Goal: Task Accomplishment & Management: Manage account settings

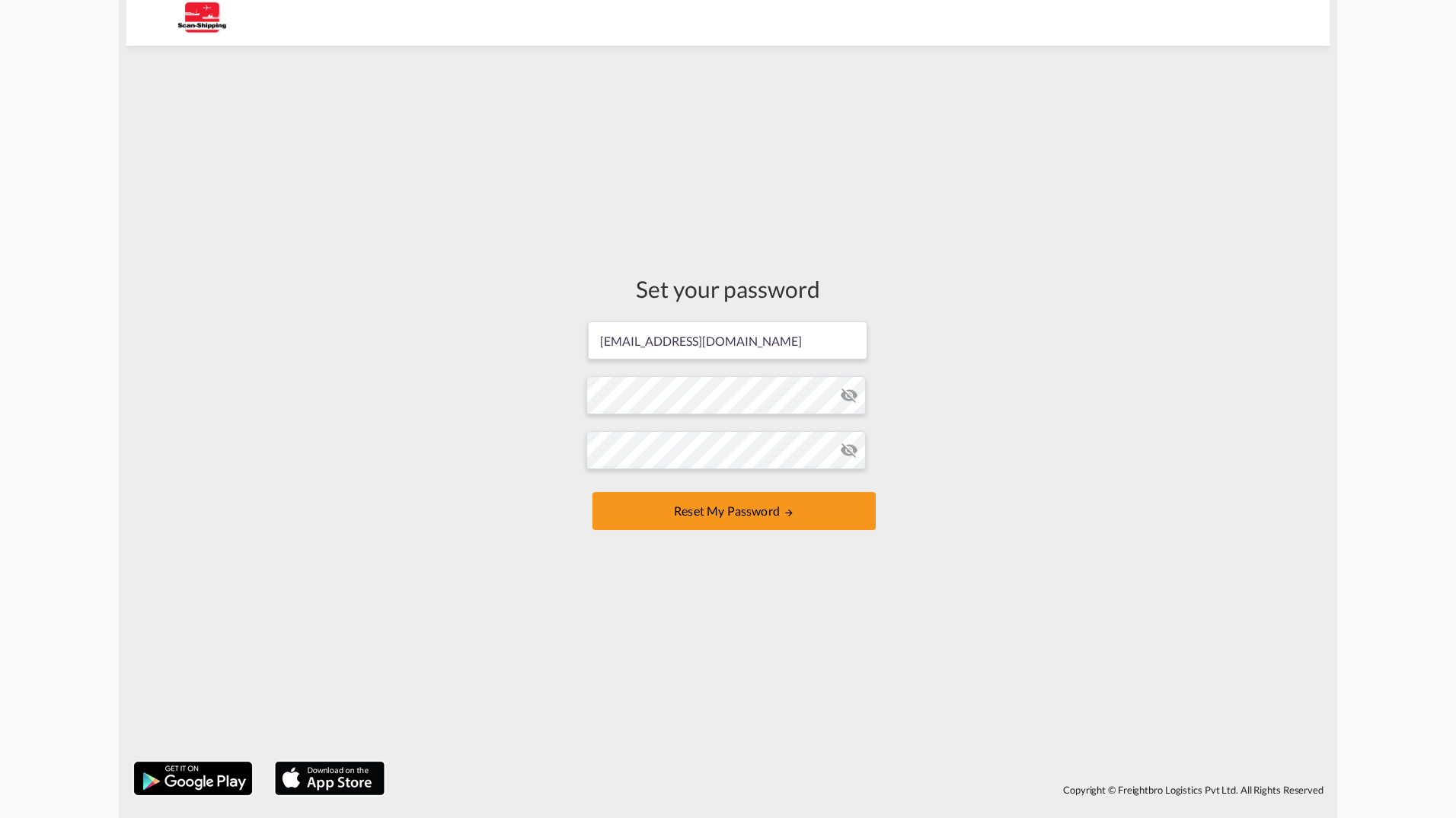
click at [852, 393] on md-icon "icon-eye-off" at bounding box center [849, 395] width 18 height 18
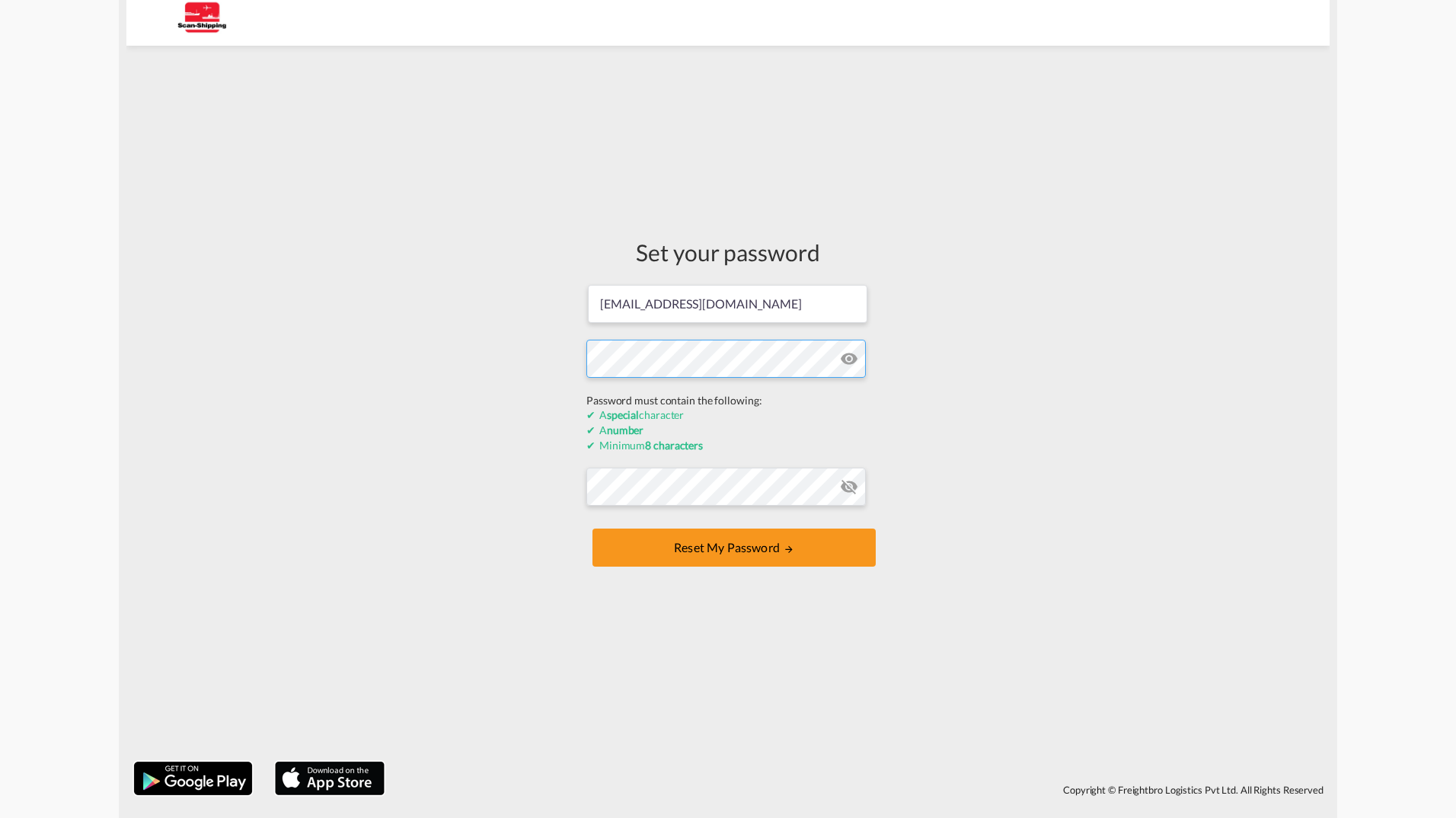
click at [702, 395] on form "[EMAIL_ADDRESS][DOMAIN_NAME] Password must contain the following: A special cha…" at bounding box center [728, 428] width 284 height 288
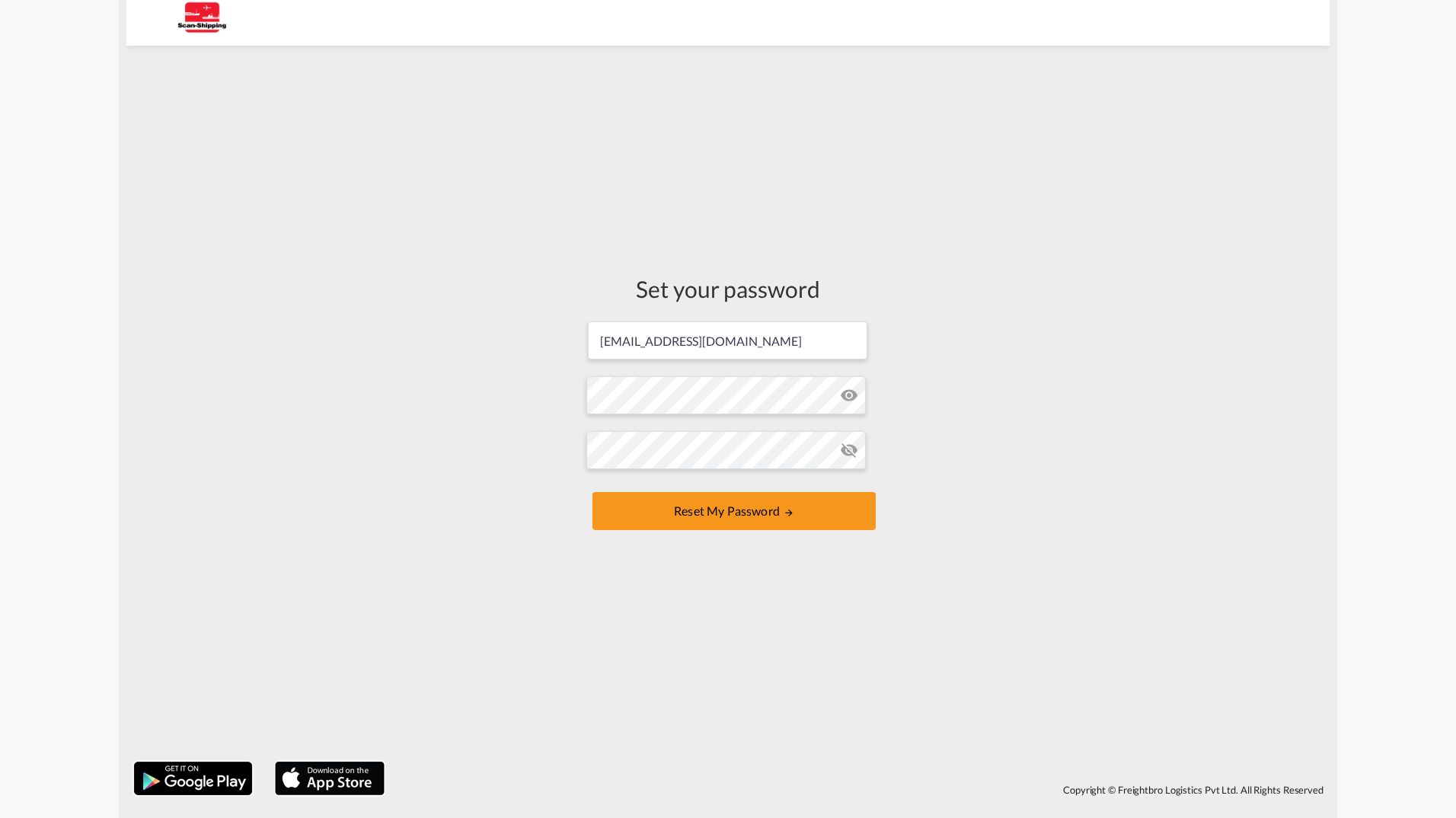
click at [990, 416] on div "Set your password [EMAIL_ADDRESS][DOMAIN_NAME] Password must contain the follow…" at bounding box center [728, 403] width 1203 height 700
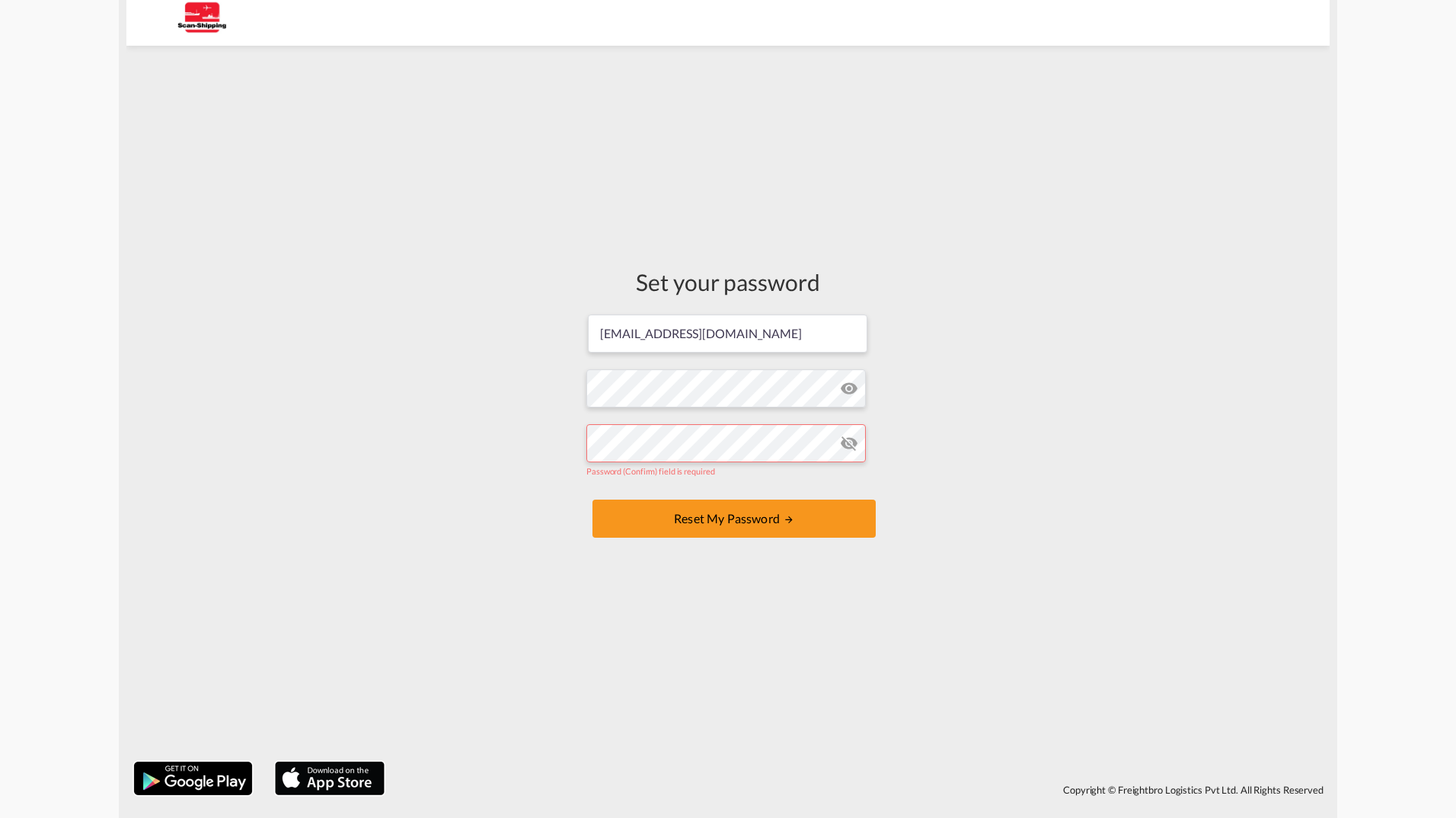
click at [1061, 440] on div "Set your password [EMAIL_ADDRESS][DOMAIN_NAME] Password must contain the follow…" at bounding box center [728, 403] width 1203 height 700
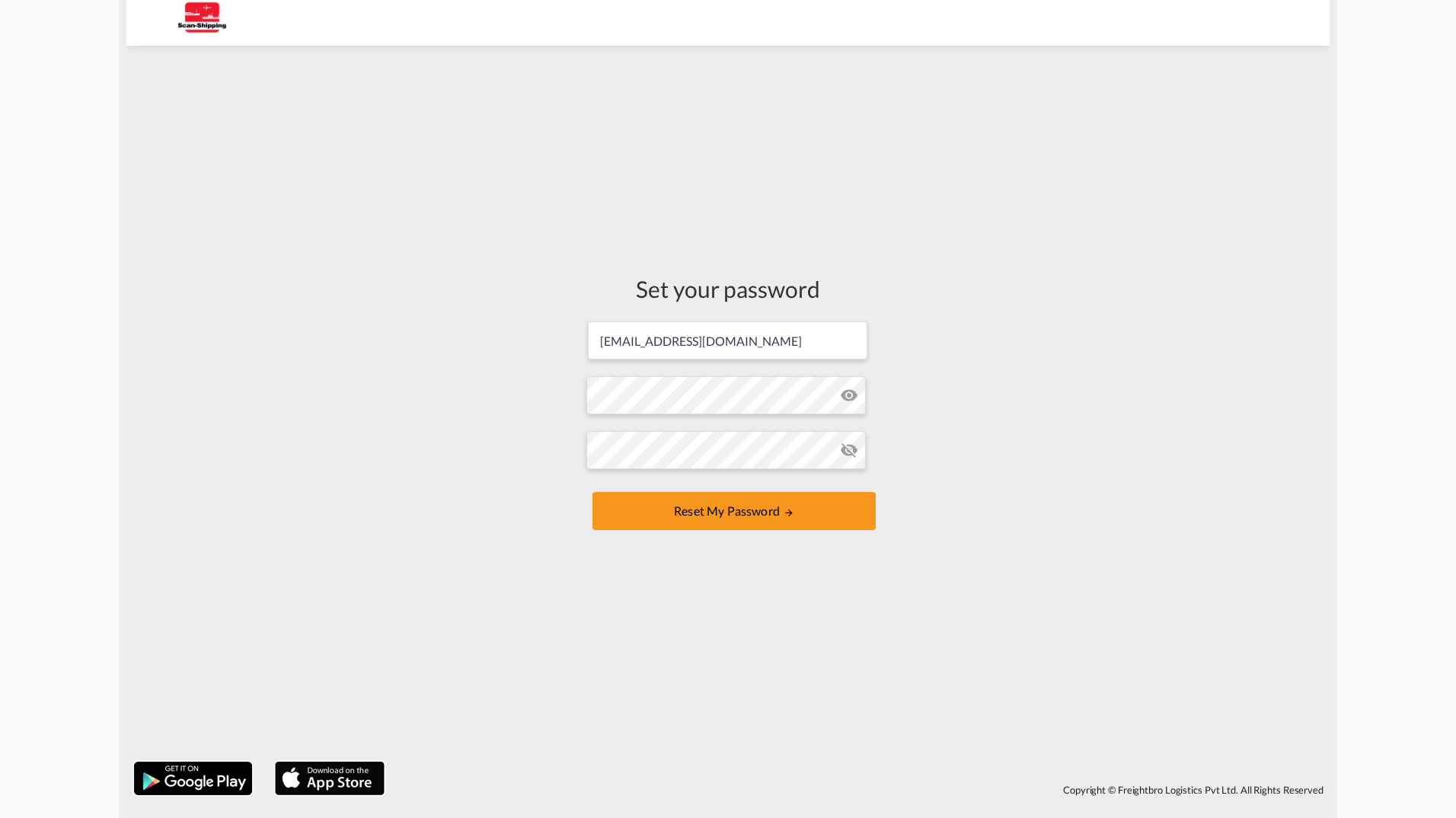
click at [852, 450] on md-icon "icon-eye-off" at bounding box center [849, 450] width 18 height 18
click at [849, 393] on md-icon "icon-eye-off" at bounding box center [849, 395] width 18 height 18
click at [726, 509] on button "Reset my password" at bounding box center [734, 512] width 284 height 38
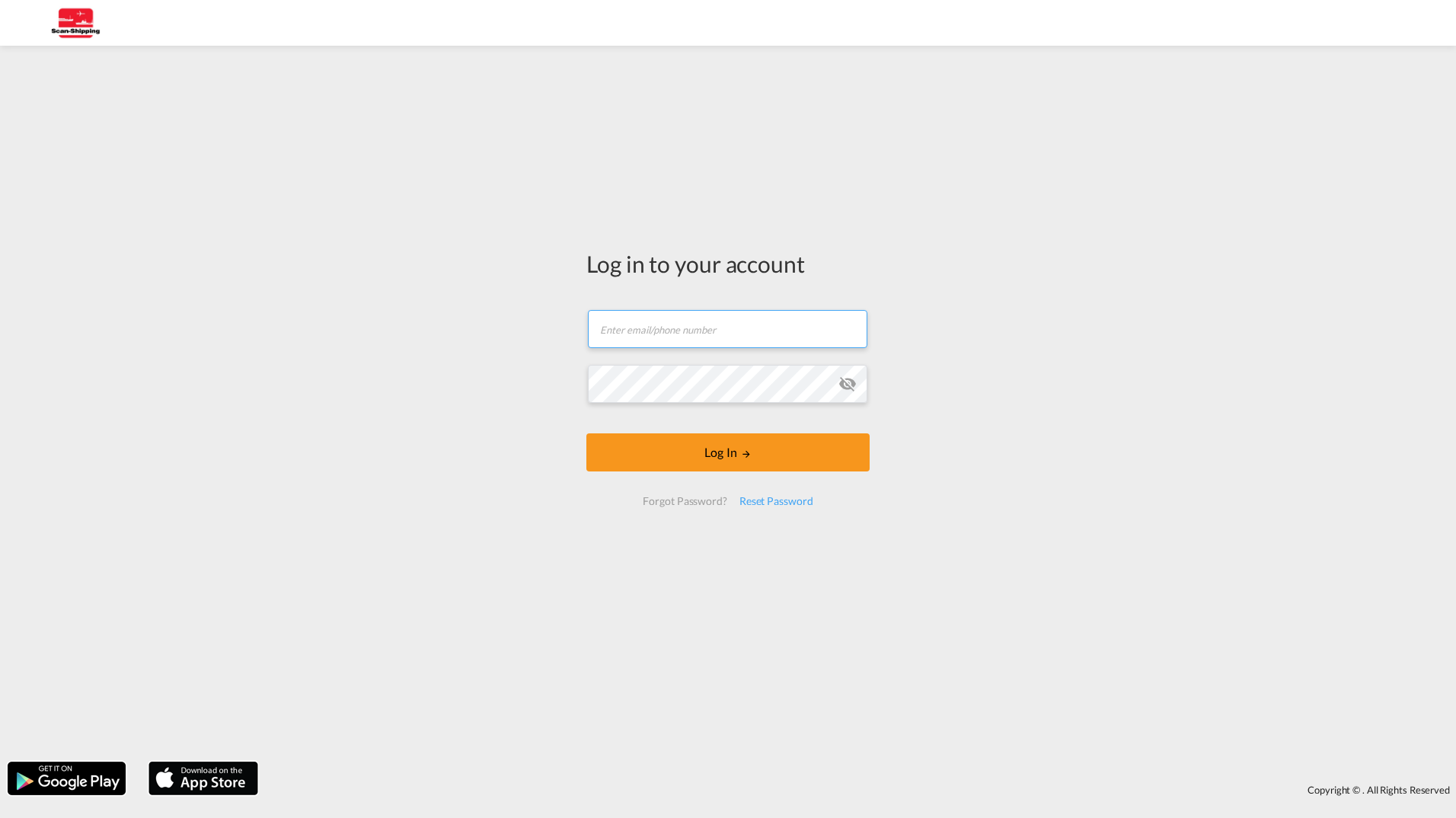
type input "[EMAIL_ADDRESS][DOMAIN_NAME]"
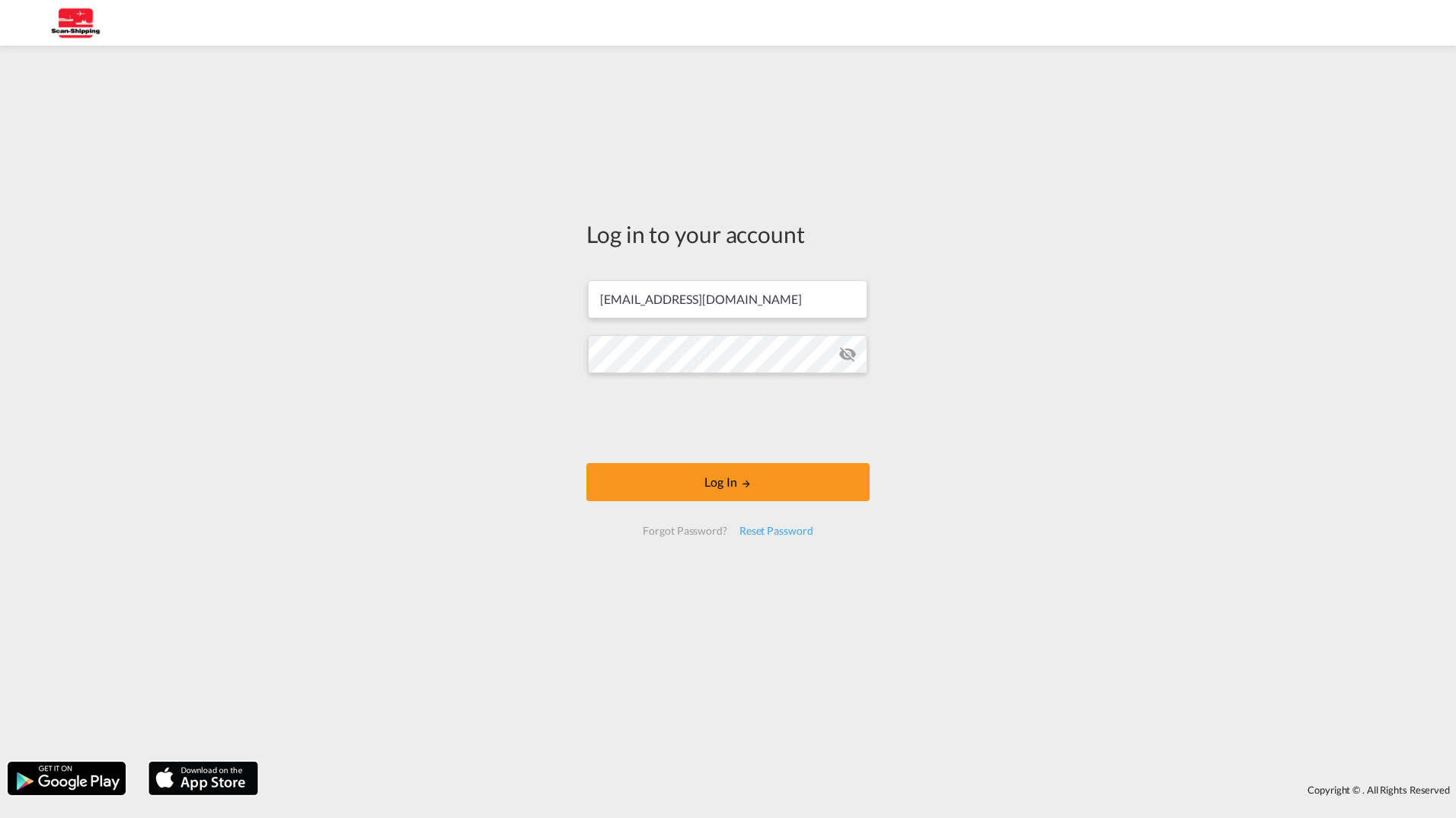
click at [846, 347] on md-icon "icon-eye-off" at bounding box center [848, 354] width 18 height 18
click at [712, 482] on button "Log In" at bounding box center [728, 482] width 284 height 38
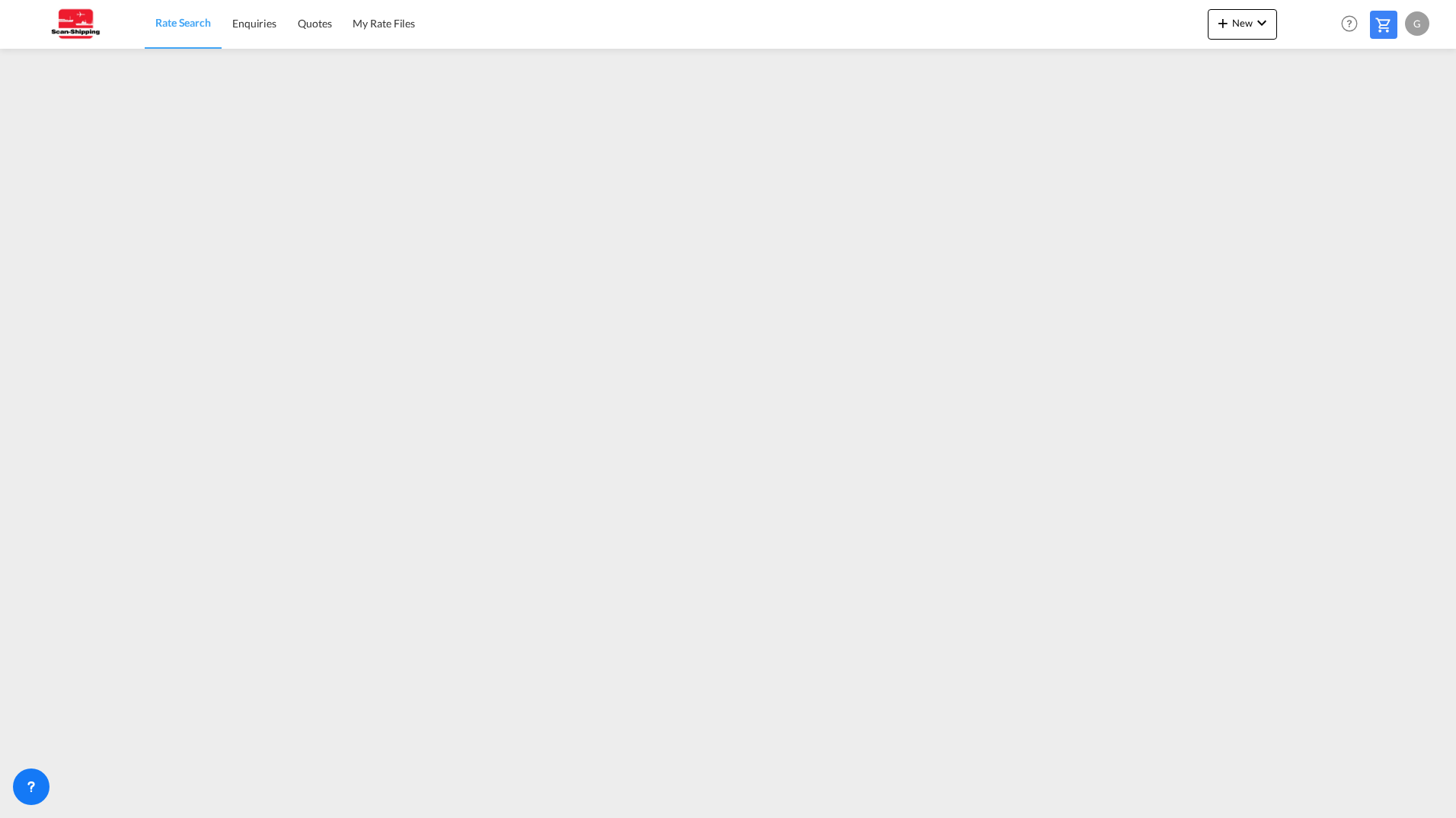
click at [170, 16] on span "Rate Search" at bounding box center [182, 23] width 56 height 13
